Goal: Information Seeking & Learning: Learn about a topic

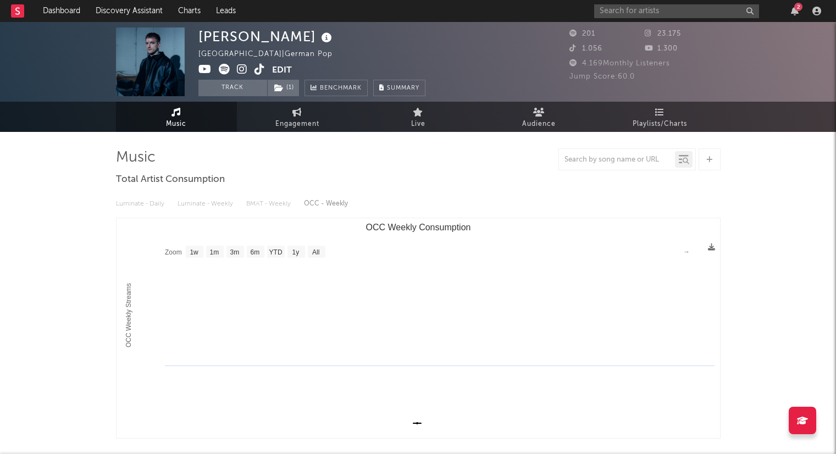
select select "1w"
click at [630, 14] on input "text" at bounding box center [676, 11] width 165 height 14
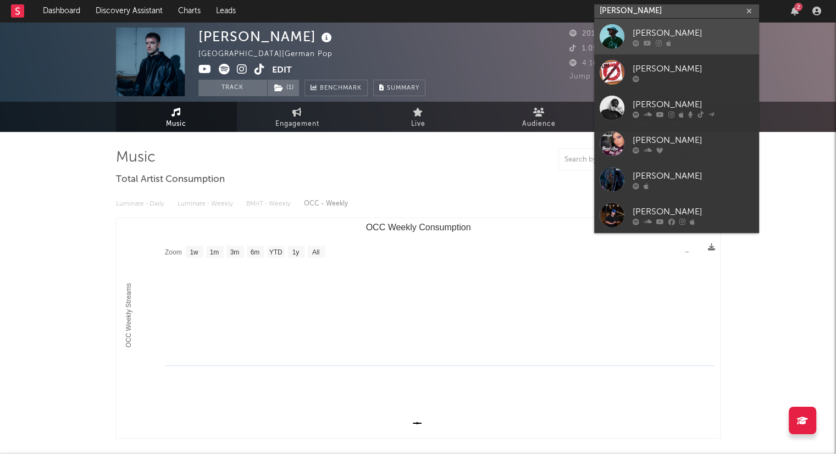
type input "[PERSON_NAME]"
click at [660, 31] on div "[PERSON_NAME]" at bounding box center [693, 32] width 121 height 13
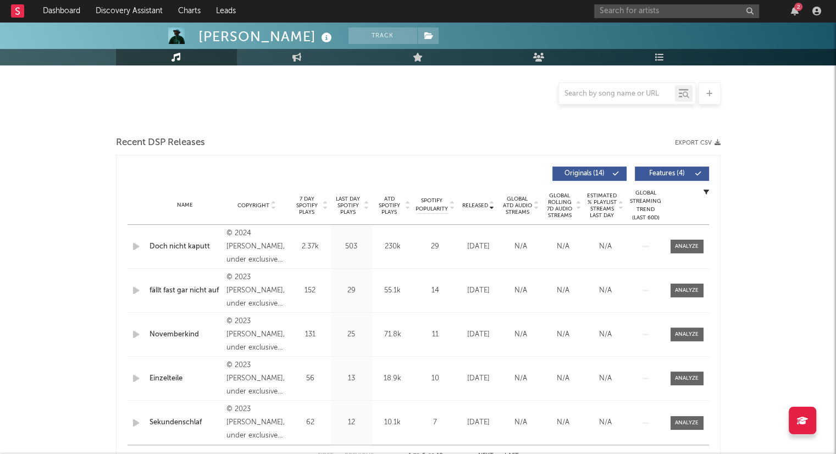
select select "6m"
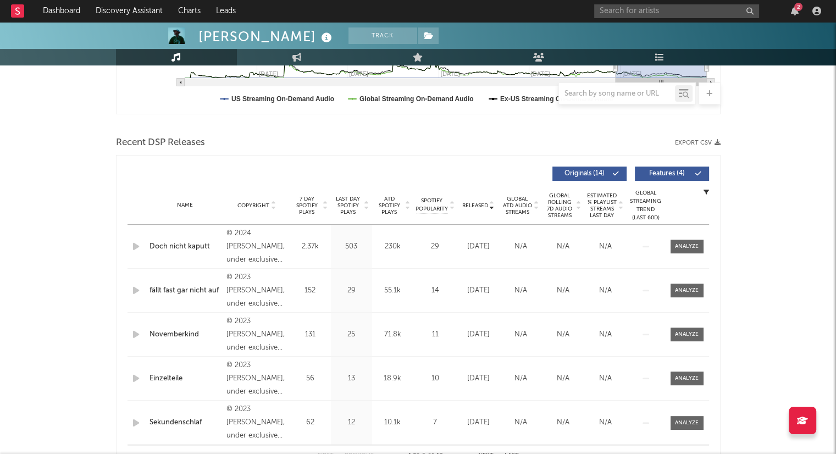
scroll to position [324, 0]
click at [532, 225] on div "Name Doch nicht kaputt Copyright © 2024 [PERSON_NAME], under exclusive license …" at bounding box center [419, 246] width 582 height 43
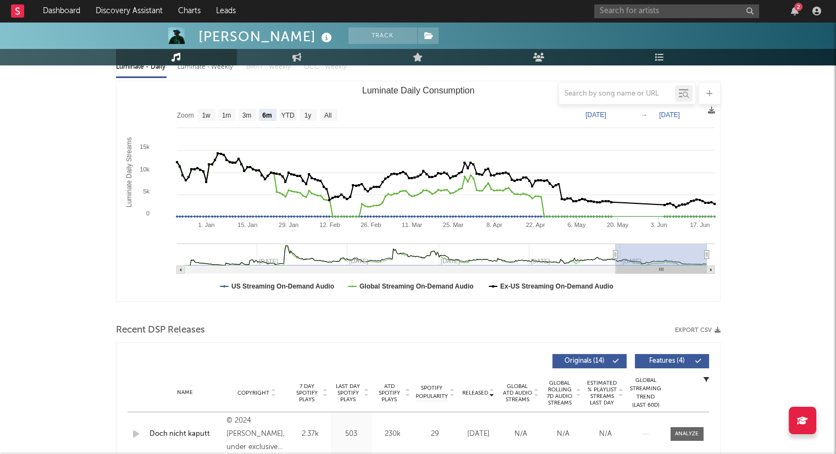
scroll to position [0, 0]
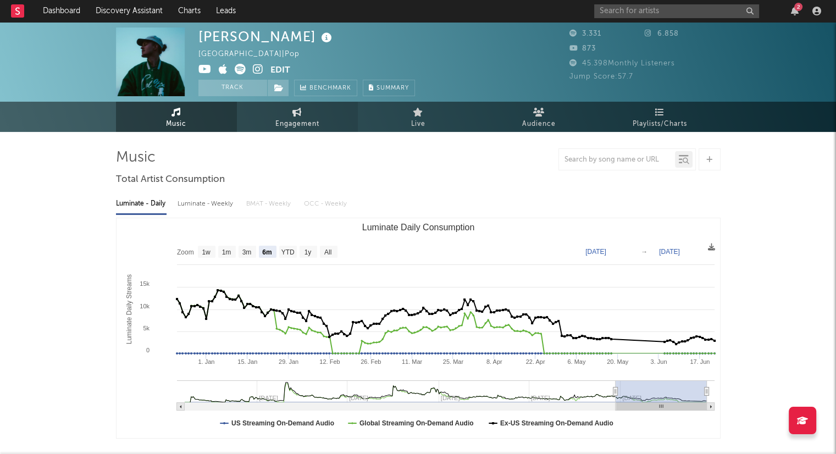
click at [305, 112] on link "Engagement" at bounding box center [297, 117] width 121 height 30
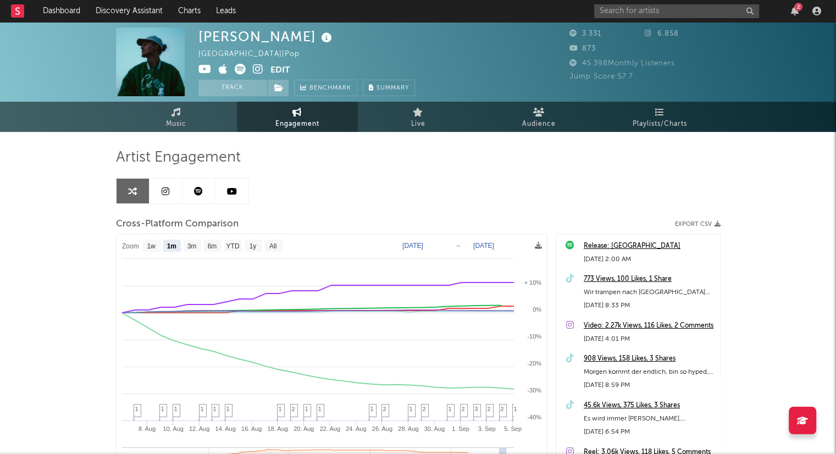
select select "1m"
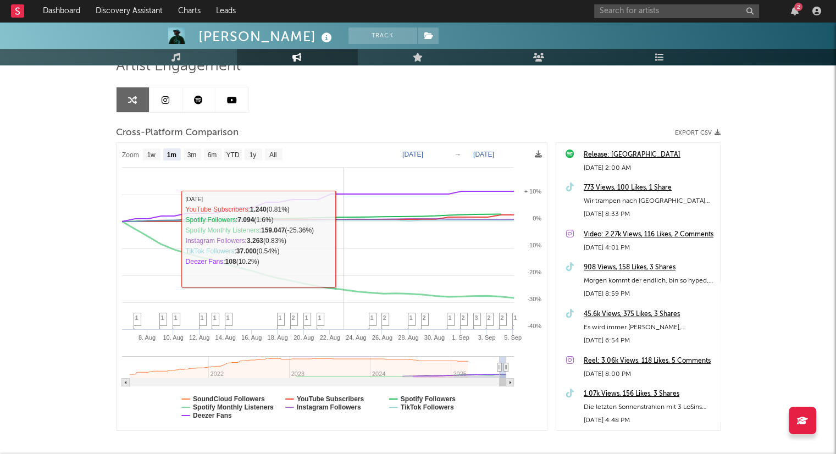
scroll to position [81, 0]
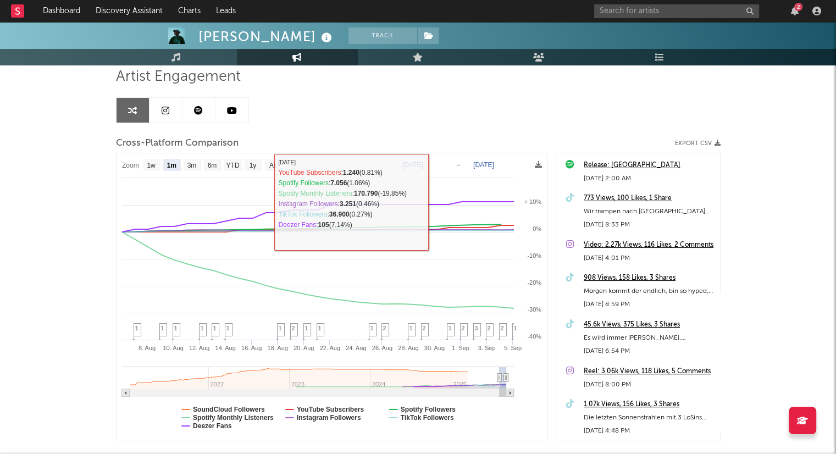
click at [197, 102] on link at bounding box center [199, 110] width 33 height 25
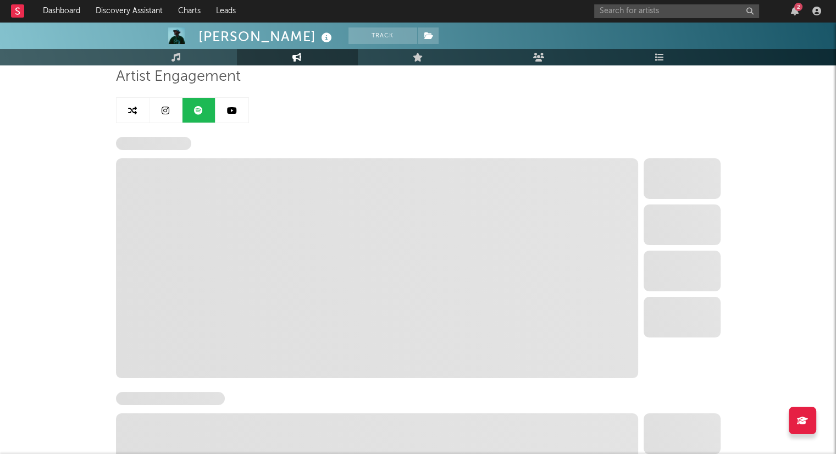
select select "6m"
select select "1w"
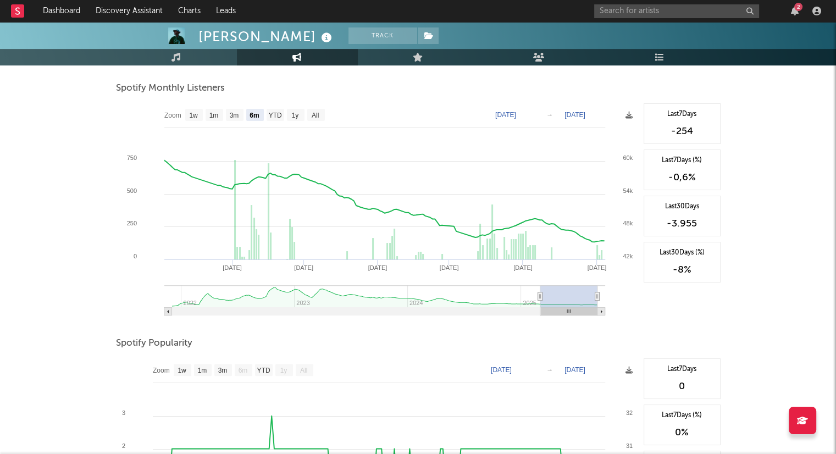
scroll to position [393, 0]
click at [312, 115] on text "All" at bounding box center [314, 114] width 7 height 8
select select "All"
type input "[DATE]"
